Goal: Answer question/provide support

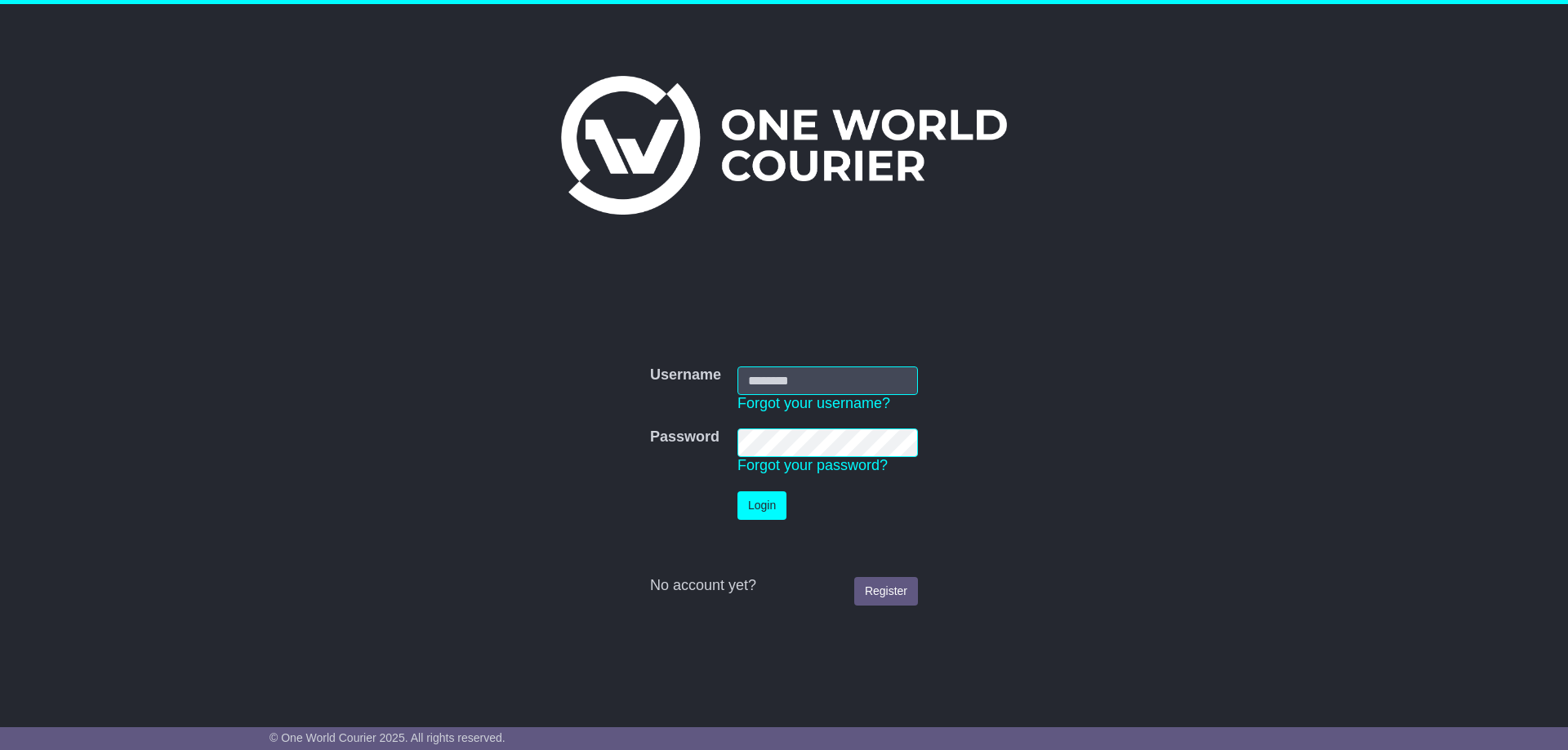
type input "**********"
click at [744, 502] on button "Login" at bounding box center [761, 506] width 49 height 29
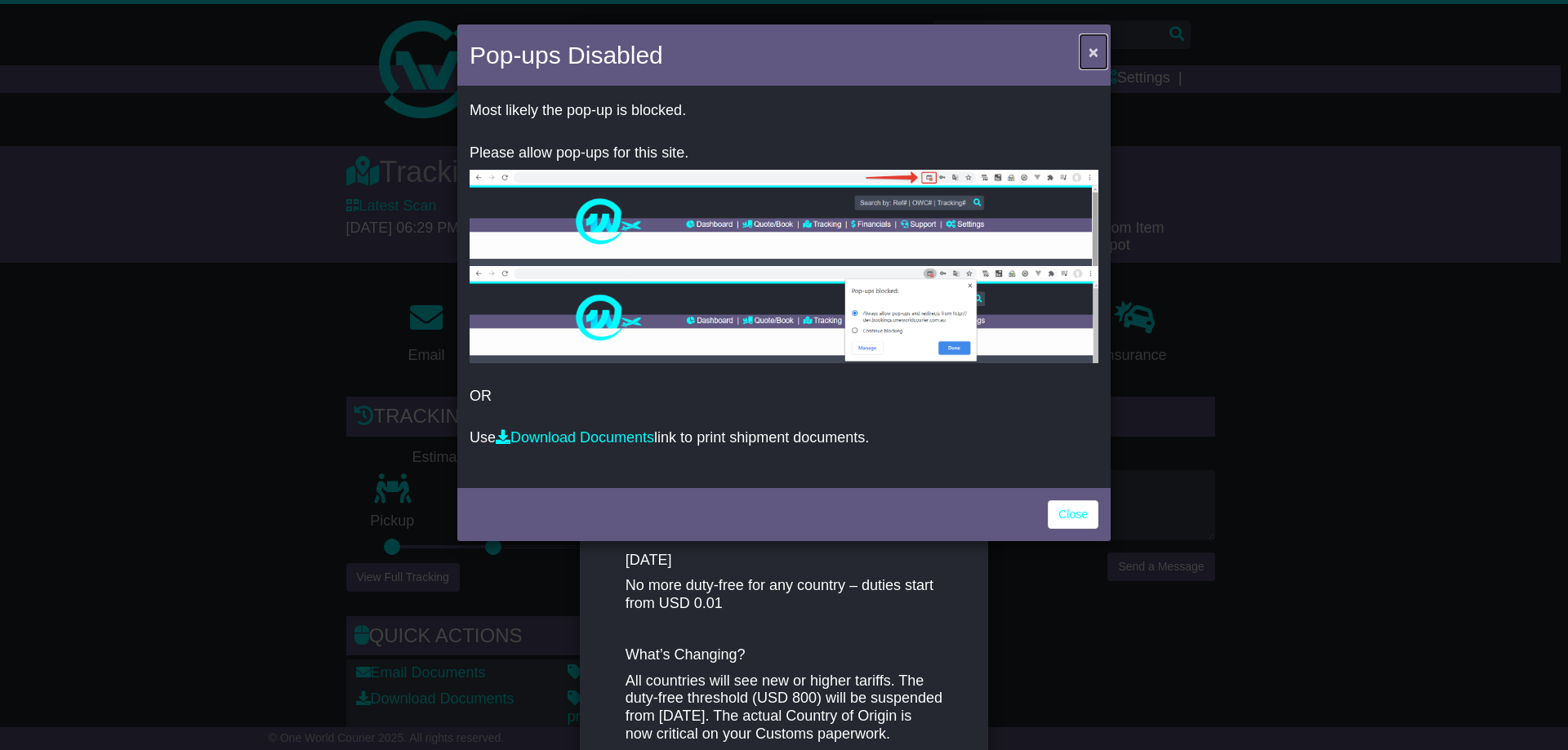
click at [1092, 52] on span "×" at bounding box center [1094, 51] width 10 height 19
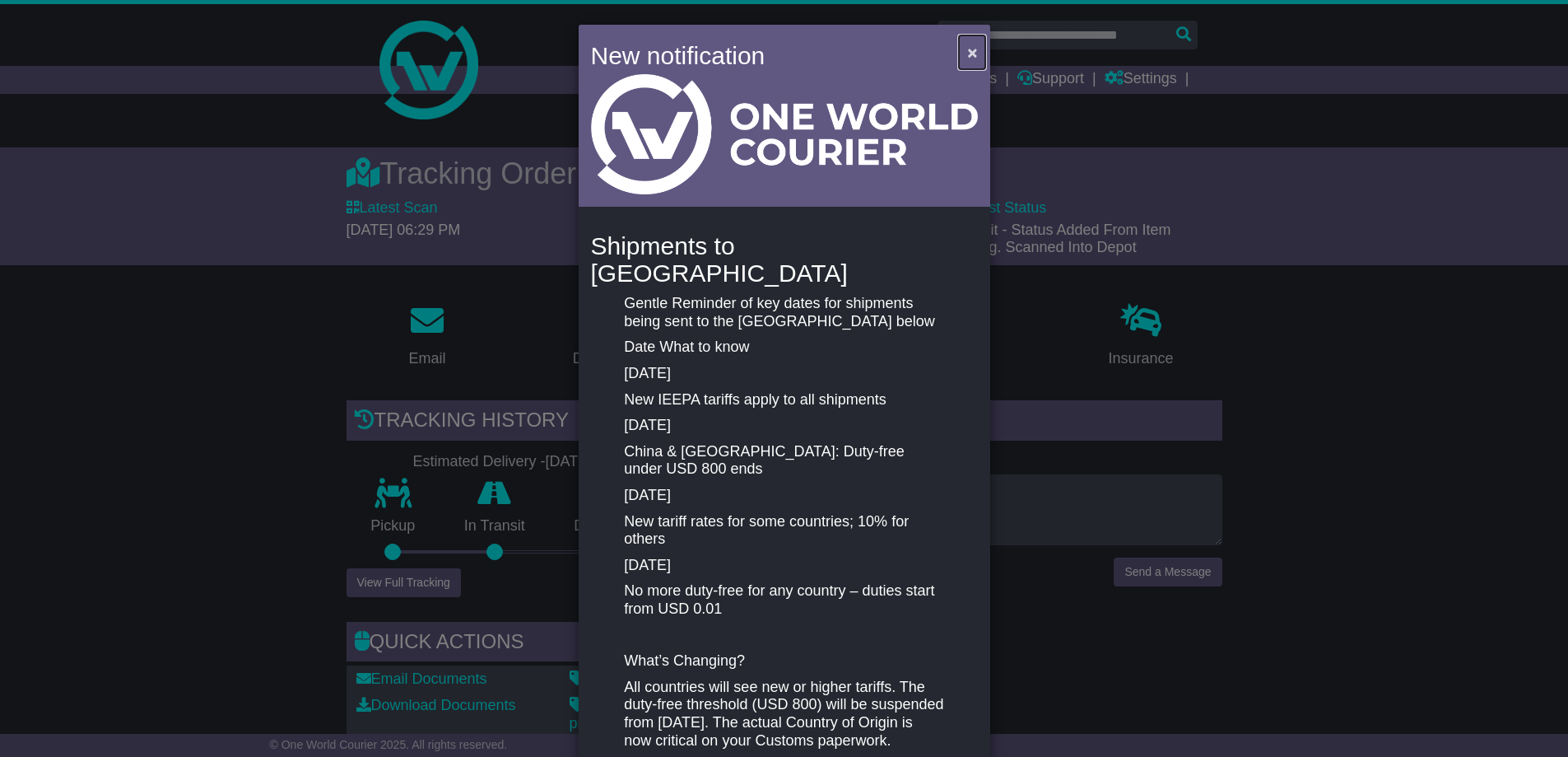
click at [972, 51] on span "×" at bounding box center [972, 52] width 10 height 19
click at [974, 54] on span "×" at bounding box center [979, 52] width 10 height 19
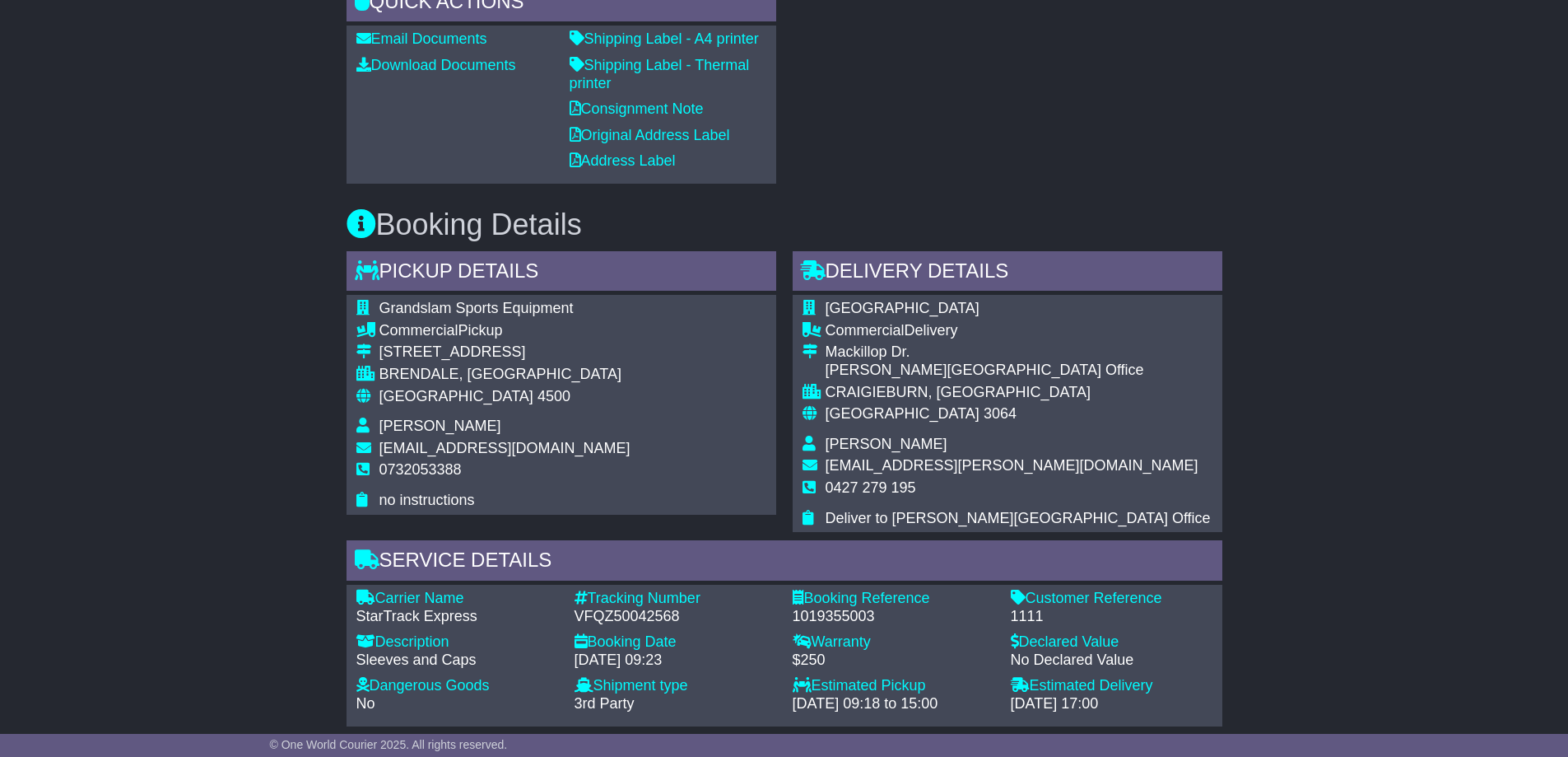
scroll to position [659, 0]
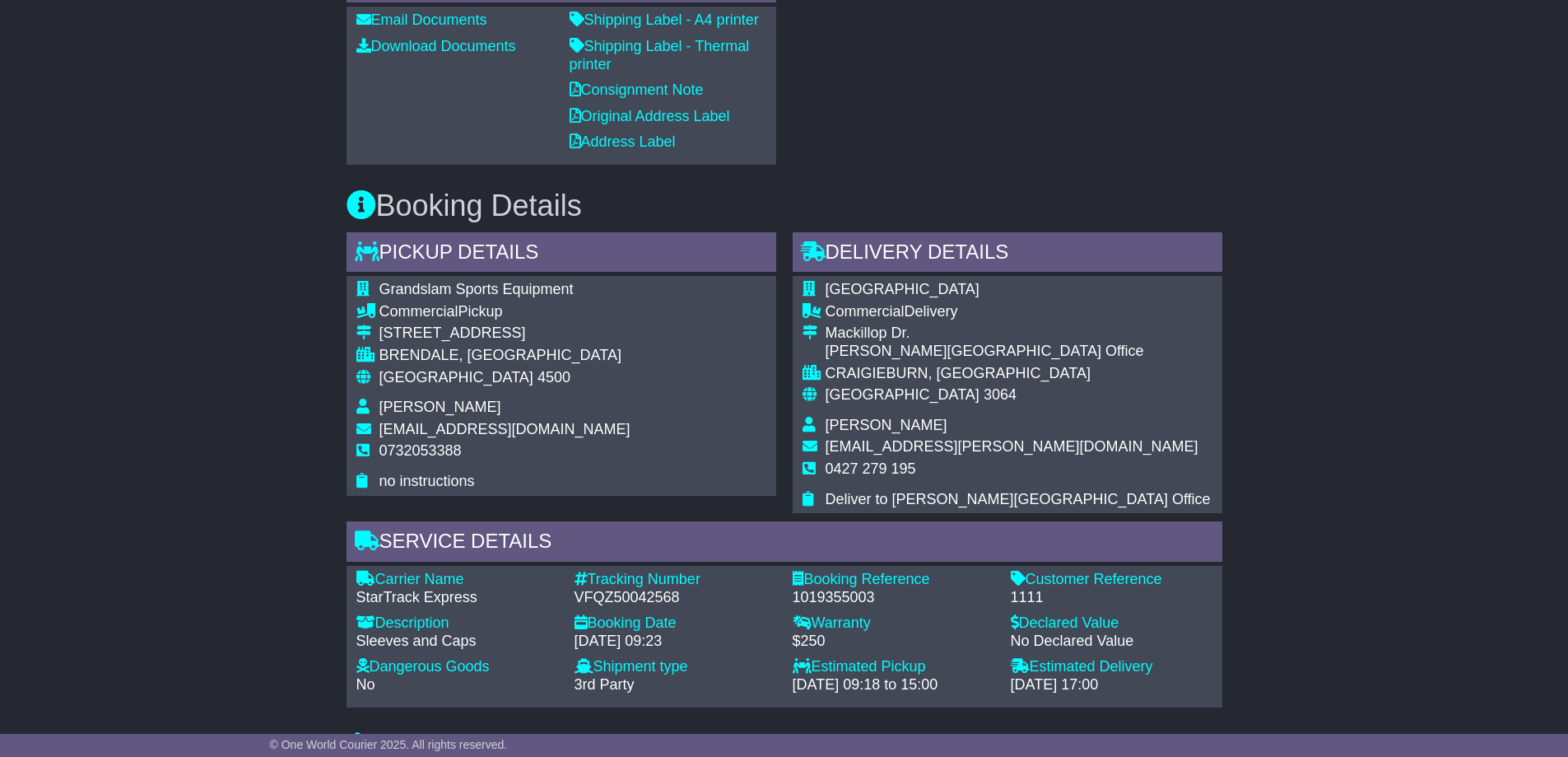
click at [862, 255] on div "Delivery Details - Tail Lift" at bounding box center [1007, 255] width 430 height 45
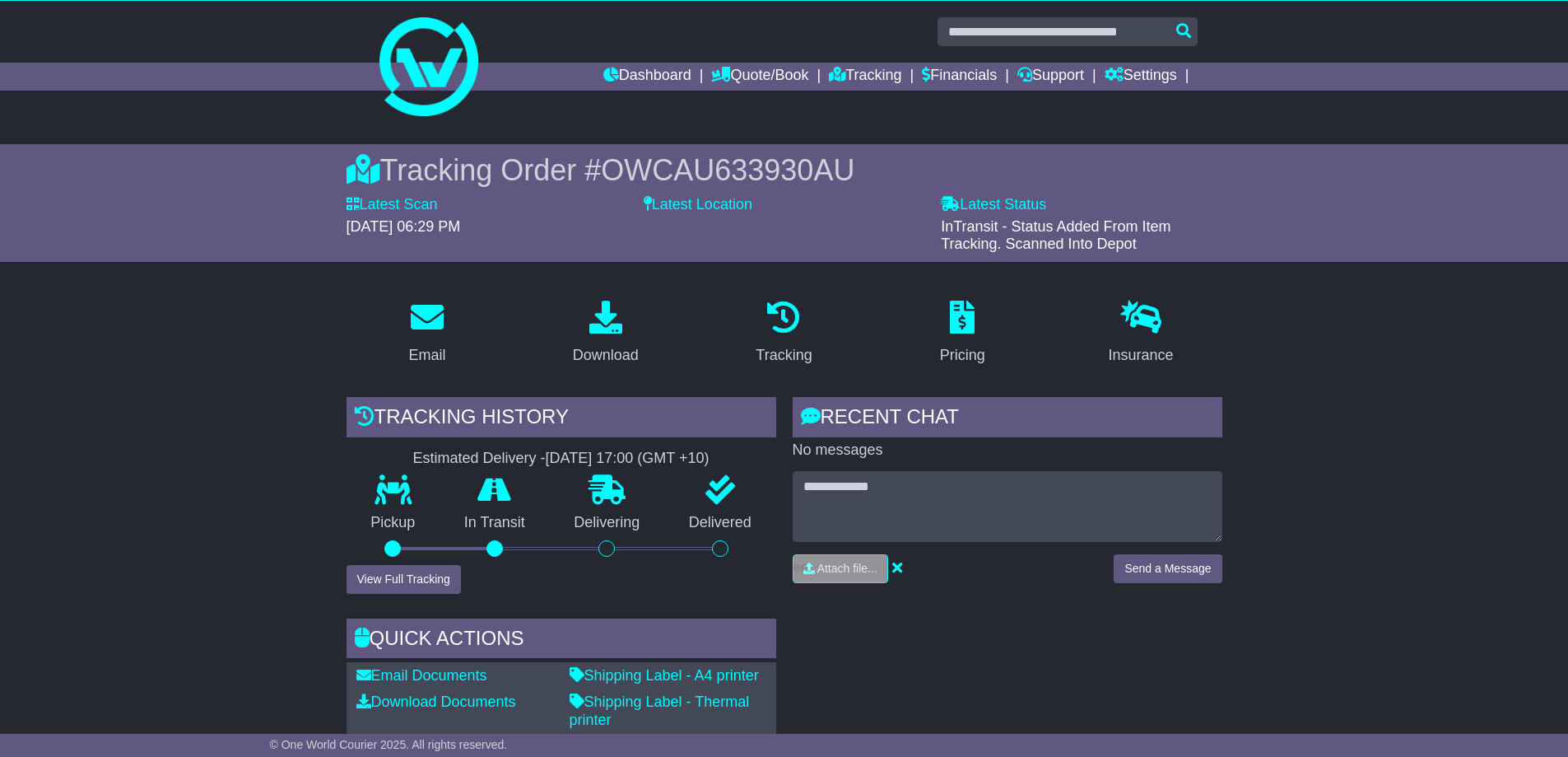
scroll to position [0, 0]
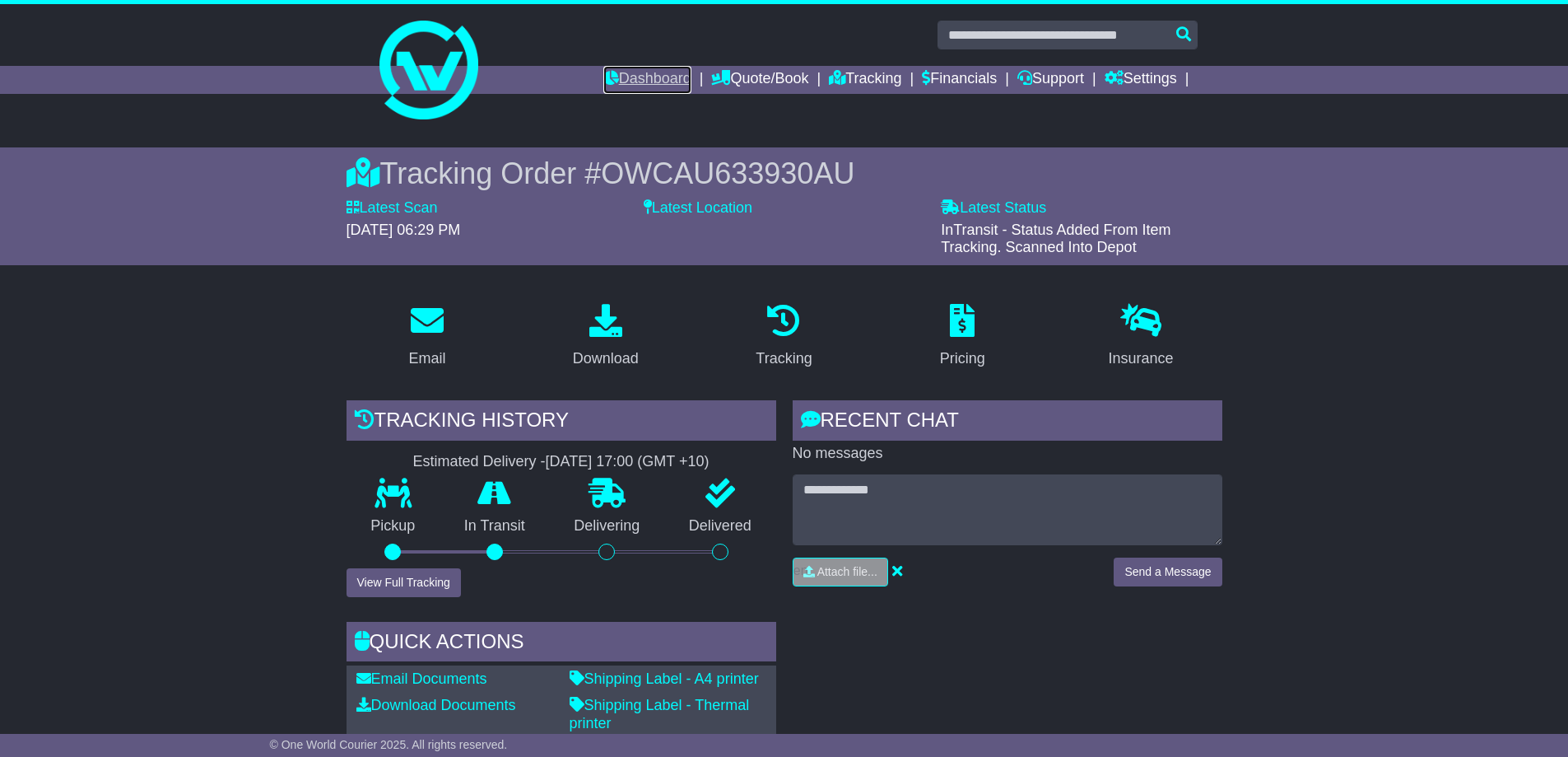
click at [625, 75] on link "Dashboard" at bounding box center [648, 80] width 88 height 28
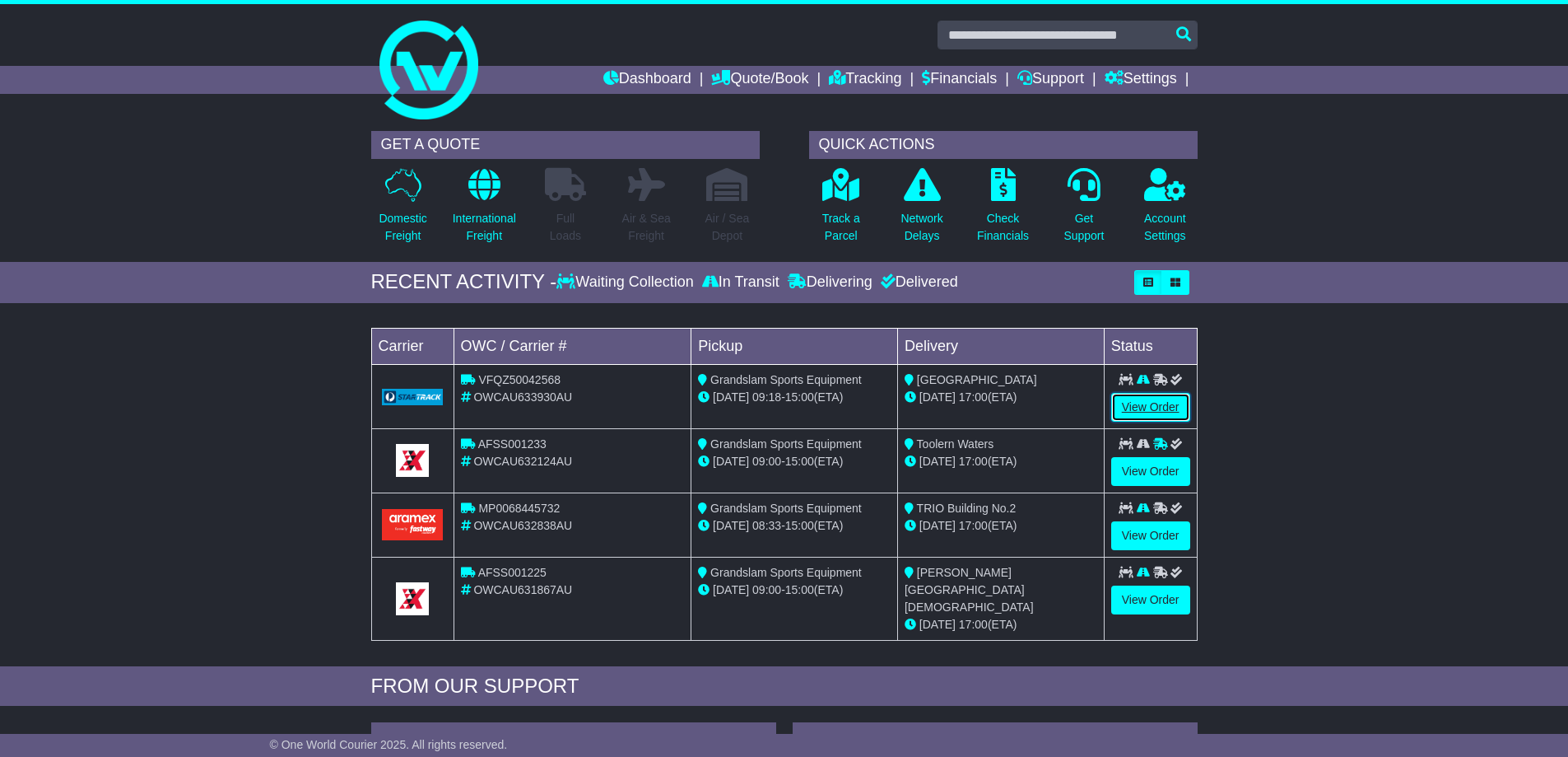
click at [1145, 403] on link "View Order" at bounding box center [1151, 406] width 79 height 29
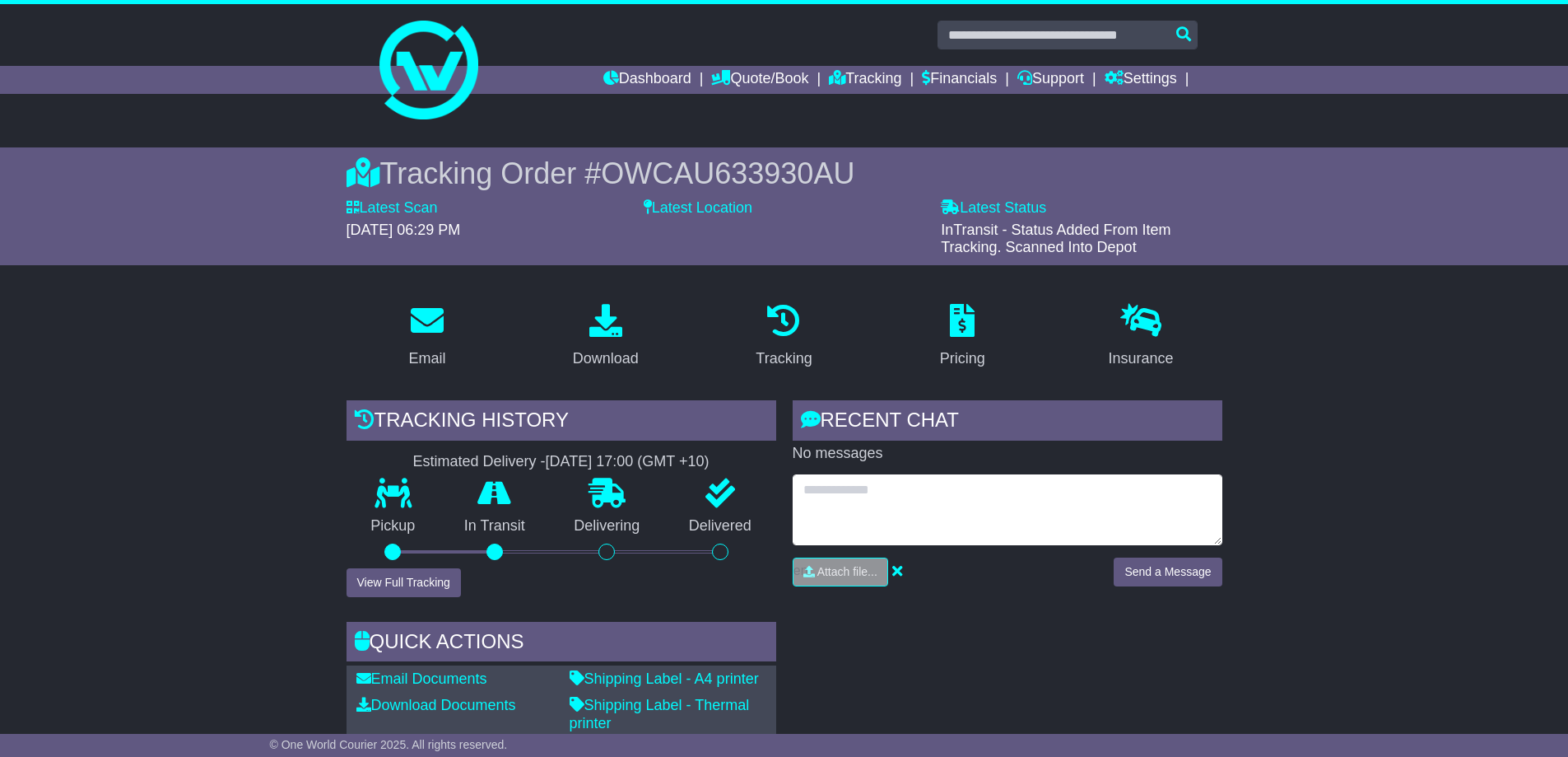
click at [858, 495] on textarea at bounding box center [1007, 509] width 430 height 71
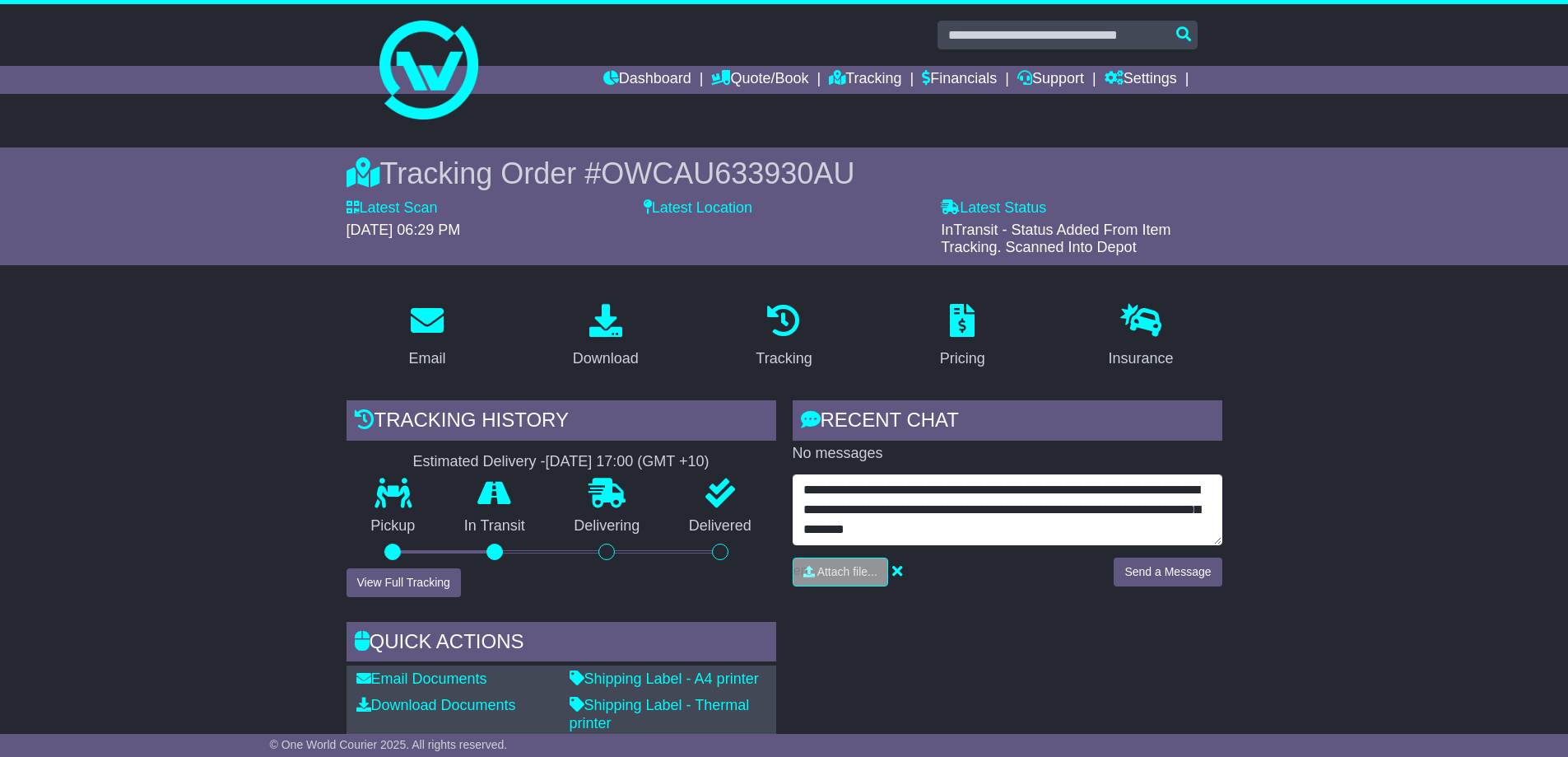
type textarea "**********"
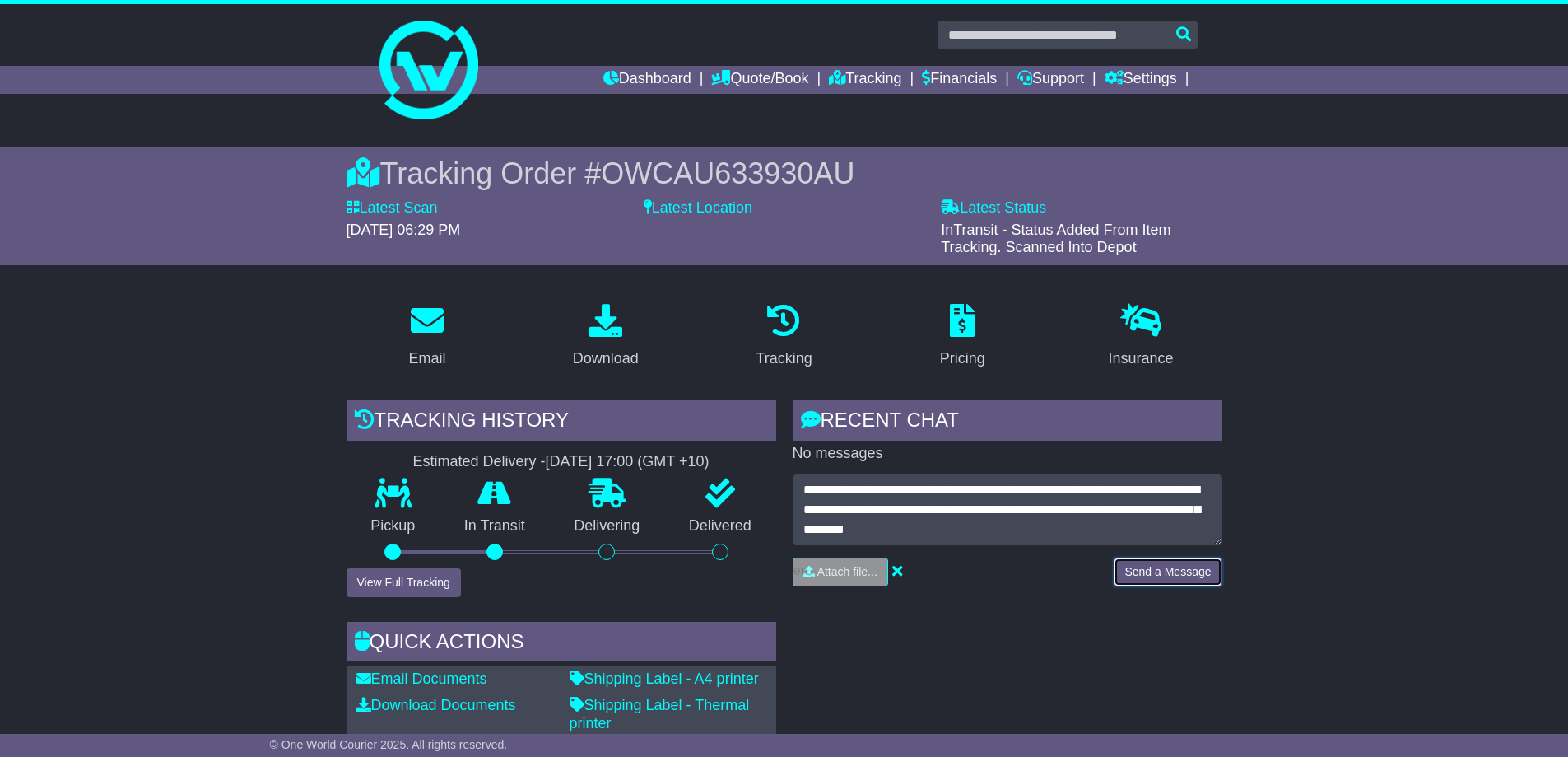
click at [1159, 575] on button "Send a Message" at bounding box center [1168, 571] width 108 height 29
